Goal: Task Accomplishment & Management: Use online tool/utility

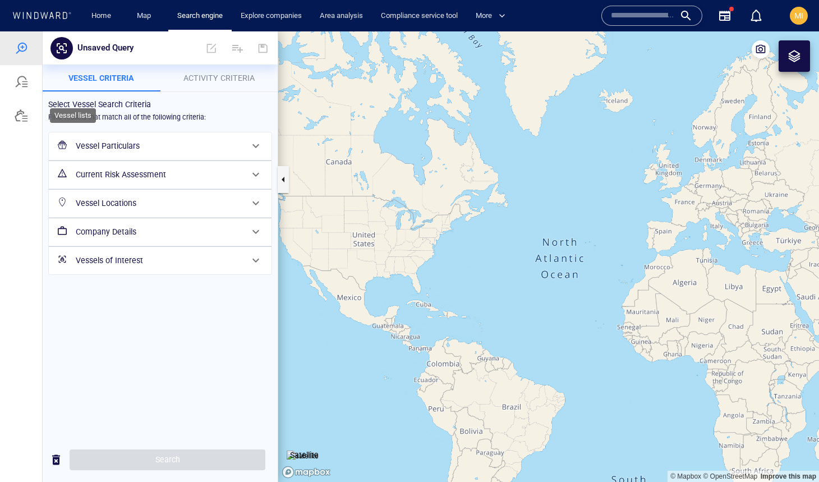
click at [19, 117] on div at bounding box center [21, 115] width 13 height 13
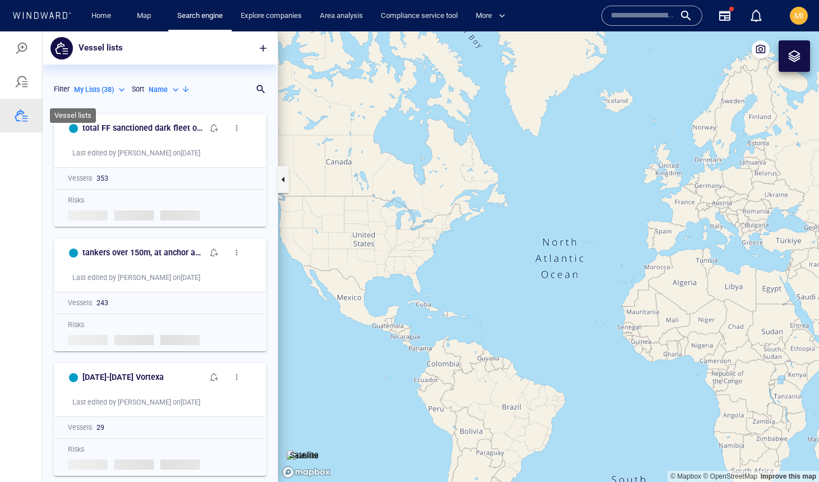
scroll to position [374, 235]
click at [157, 89] on p "Name" at bounding box center [158, 90] width 19 height 10
click at [174, 141] on p "Last Update" at bounding box center [179, 141] width 38 height 10
type input "*********"
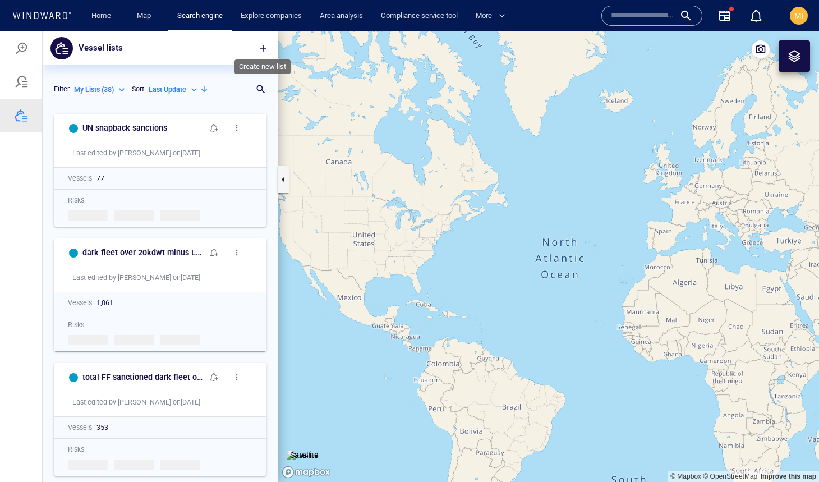
click at [263, 46] on span "button" at bounding box center [263, 48] width 11 height 11
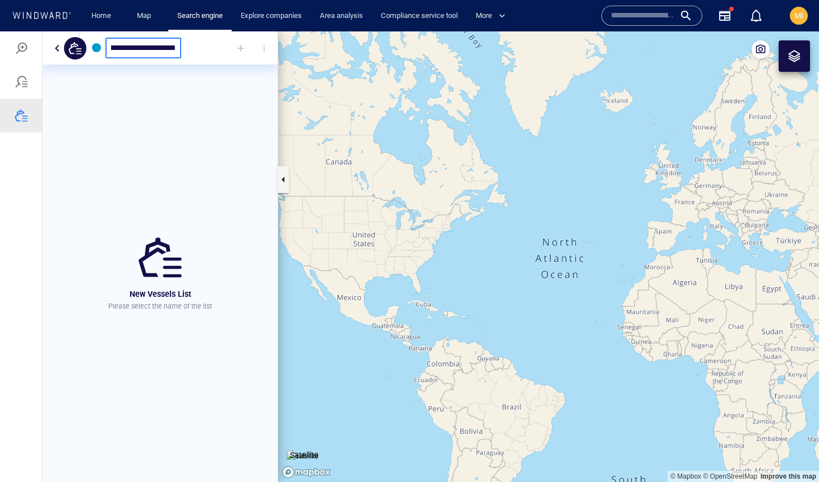
scroll to position [0, 31]
type input "**********"
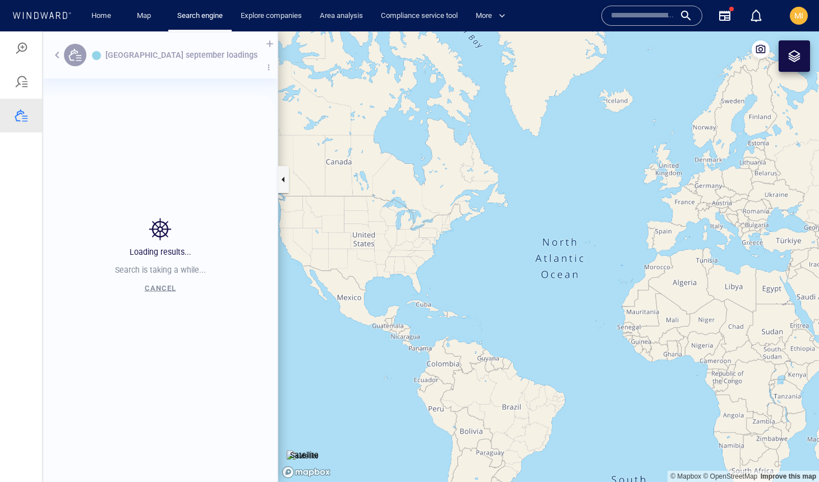
scroll to position [374, 235]
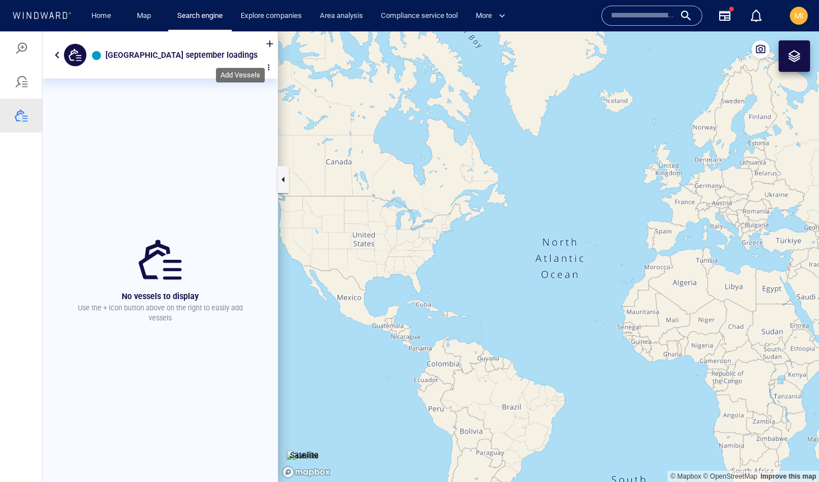
click at [258, 48] on div at bounding box center [270, 43] width 25 height 25
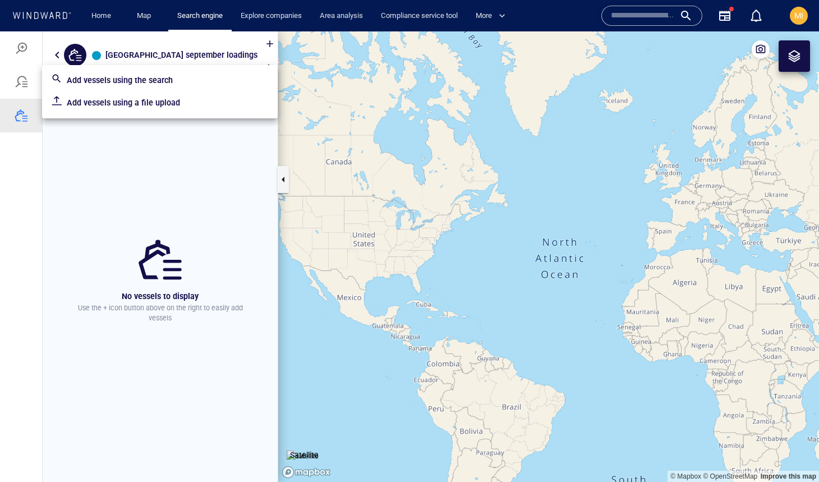
click at [176, 102] on p "Add vessels using a file upload" at bounding box center [168, 102] width 202 height 13
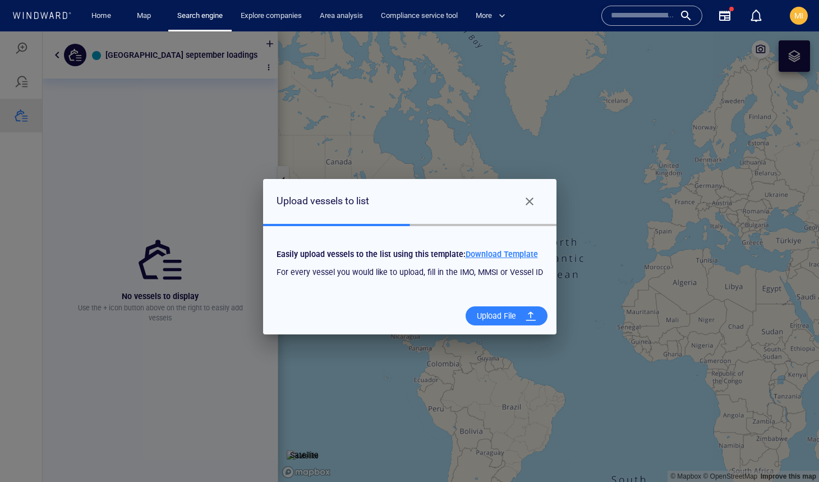
click at [488, 316] on div "Upload File" at bounding box center [496, 316] width 48 height 23
click at [0, 31] on input "Upload File" at bounding box center [0, 31] width 0 height 0
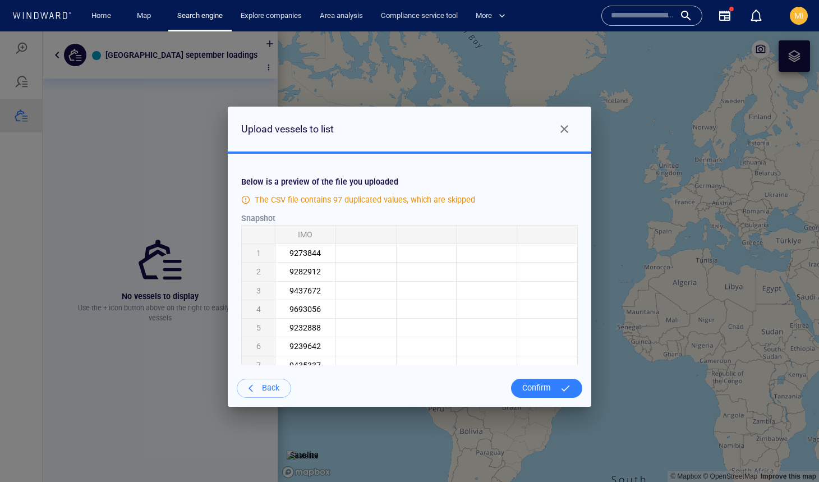
click at [537, 388] on div "Confirm" at bounding box center [537, 387] width 38 height 23
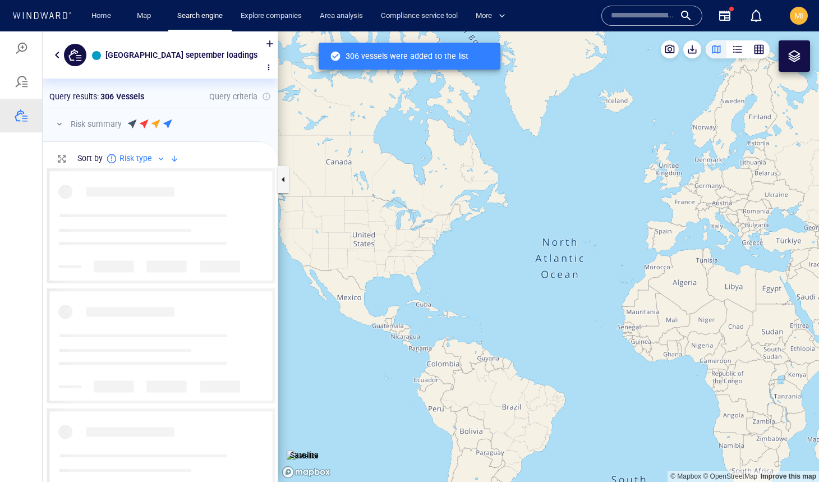
scroll to position [327, 235]
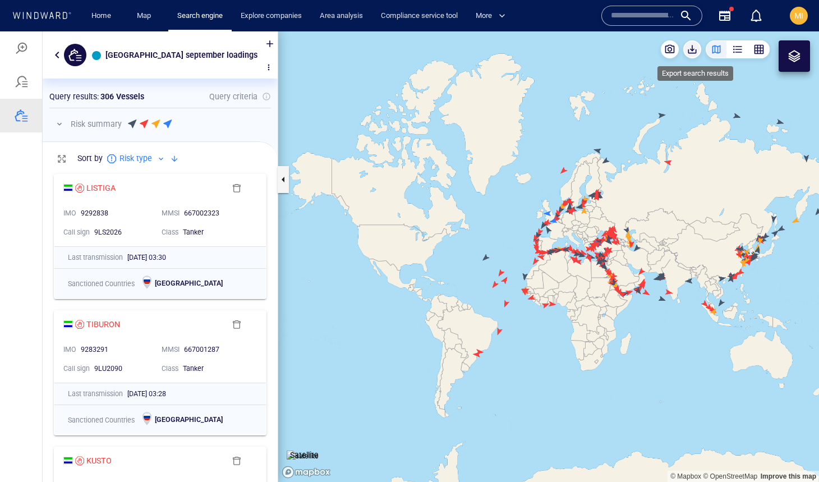
click at [693, 48] on span "button" at bounding box center [692, 49] width 11 height 11
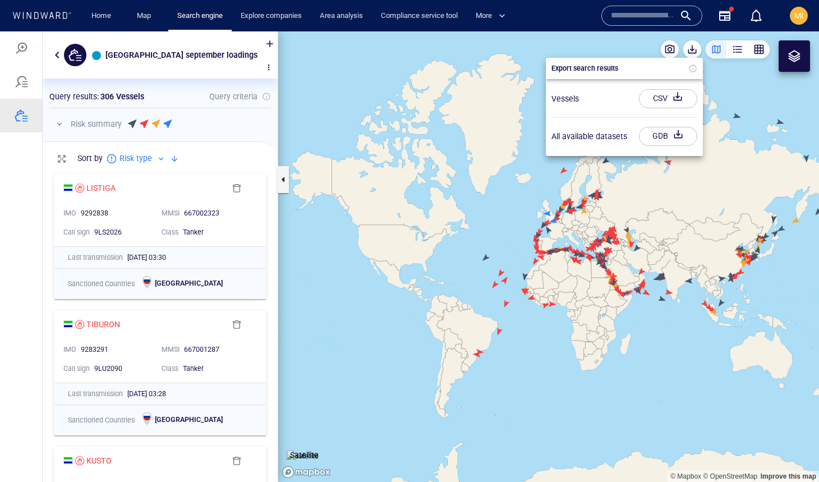
click at [664, 95] on div "CSV" at bounding box center [660, 98] width 19 height 19
